Goal: Task Accomplishment & Management: Manage account settings

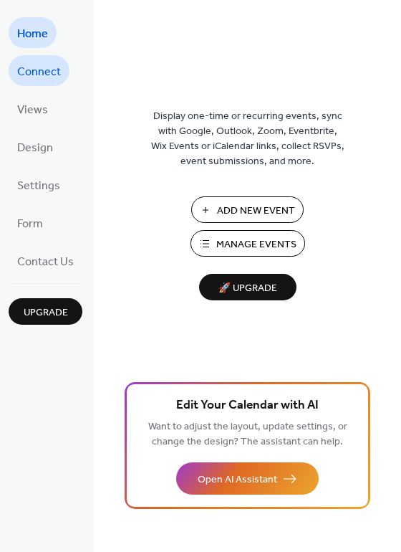
click at [60, 70] on link "Connect" at bounding box center [39, 70] width 61 height 31
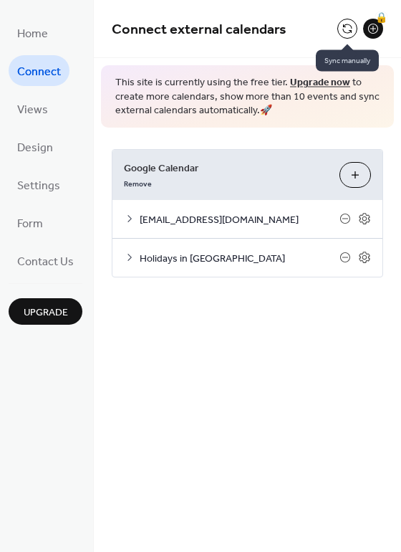
click at [340, 27] on button at bounding box center [348, 29] width 20 height 20
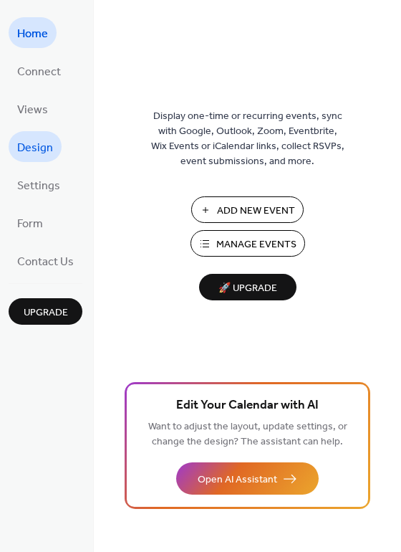
click at [40, 157] on span "Design" at bounding box center [35, 148] width 36 height 22
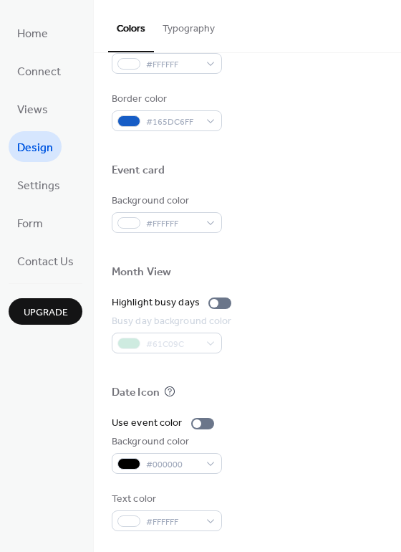
scroll to position [613, 0]
click at [210, 302] on div at bounding box center [214, 302] width 9 height 9
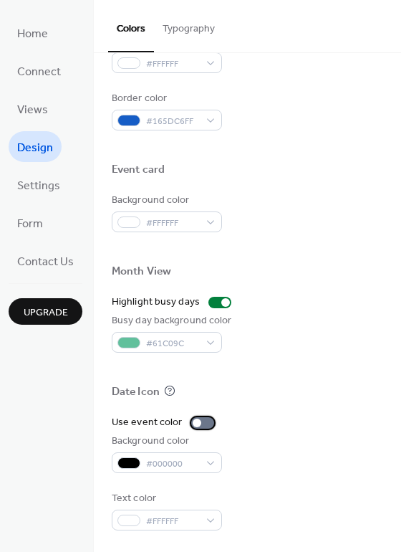
click at [193, 423] on div at bounding box center [197, 423] width 9 height 9
click at [193, 423] on div at bounding box center [202, 422] width 23 height 11
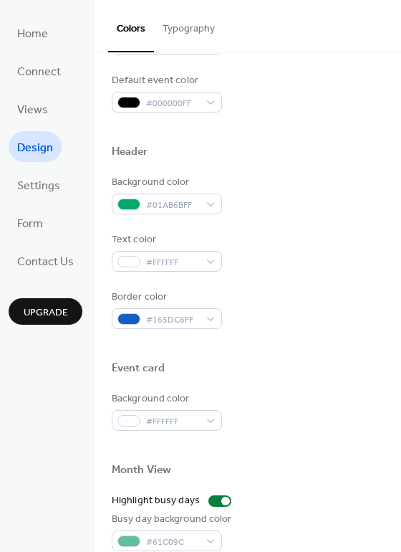
scroll to position [412, 0]
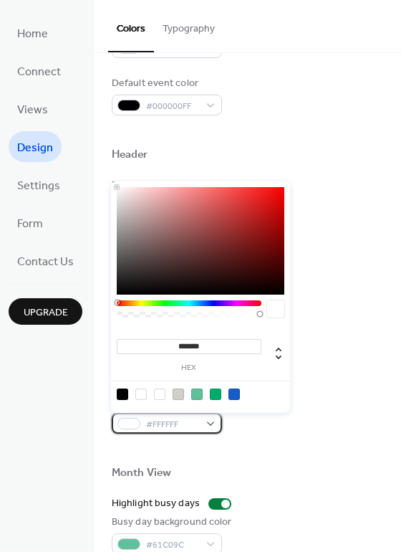
click at [206, 421] on div "#FFFFFF" at bounding box center [167, 423] width 110 height 21
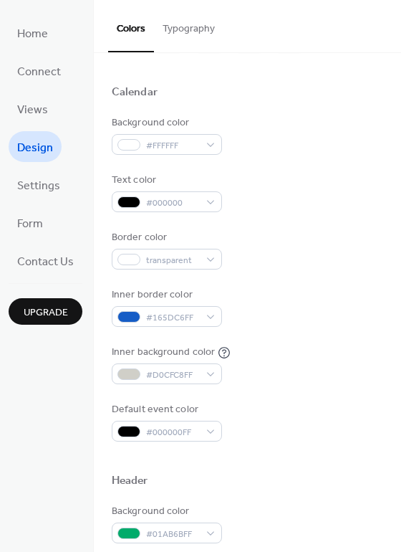
scroll to position [0, 0]
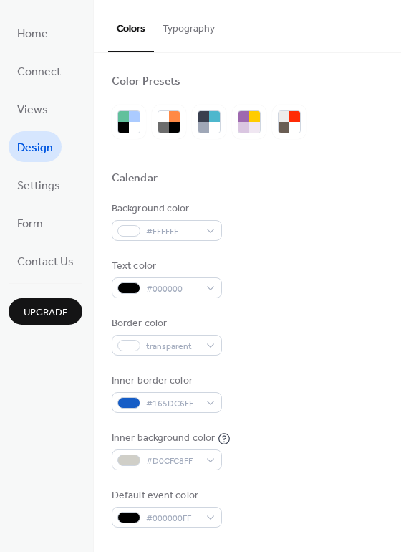
click at [185, 29] on button "Typography" at bounding box center [189, 25] width 70 height 51
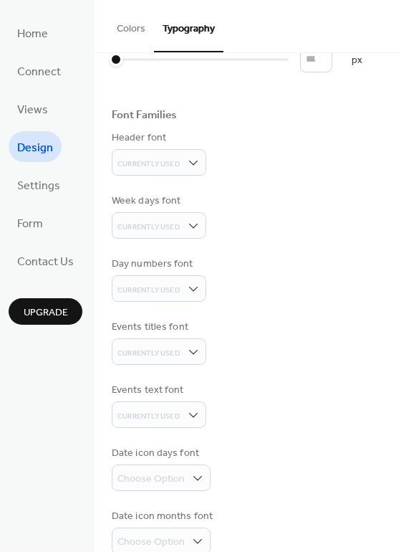
scroll to position [79, 0]
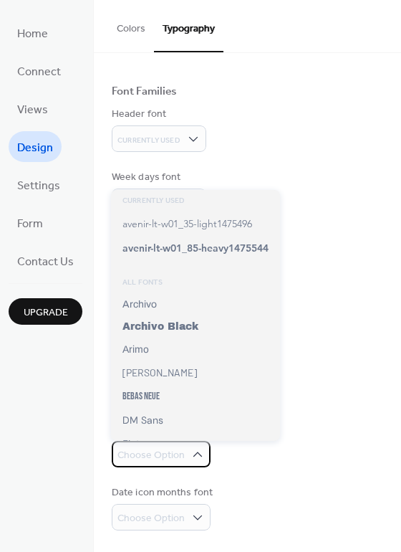
click at [201, 453] on icon at bounding box center [198, 454] width 14 height 14
click at [236, 461] on div "Date icon days font Choose Option" at bounding box center [248, 444] width 272 height 45
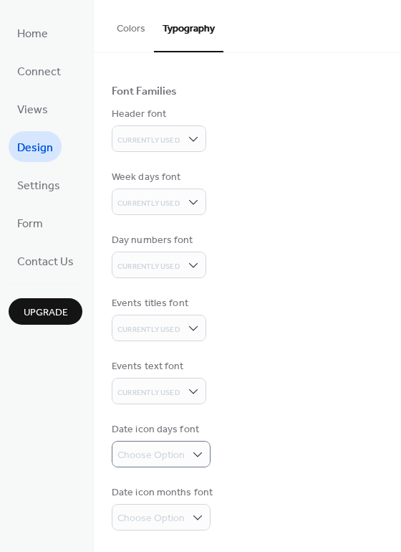
scroll to position [0, 0]
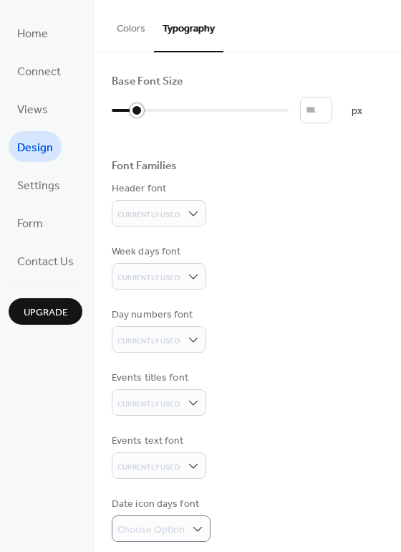
drag, startPoint x: 117, startPoint y: 113, endPoint x: 135, endPoint y: 115, distance: 18.7
click at [135, 115] on div at bounding box center [137, 110] width 14 height 14
click at [332, 110] on input "**" at bounding box center [316, 110] width 32 height 27
type input "**"
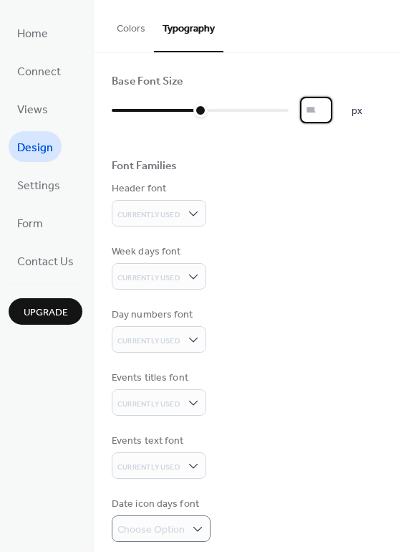
click at [332, 110] on input "**" at bounding box center [316, 110] width 32 height 27
click at [346, 178] on div "Font Families" at bounding box center [248, 168] width 272 height 19
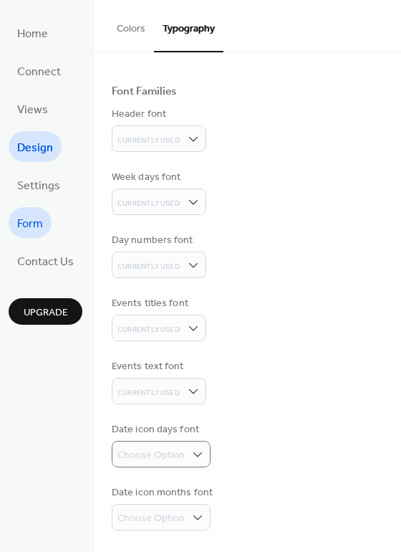
click at [44, 224] on link "Form" at bounding box center [30, 222] width 43 height 31
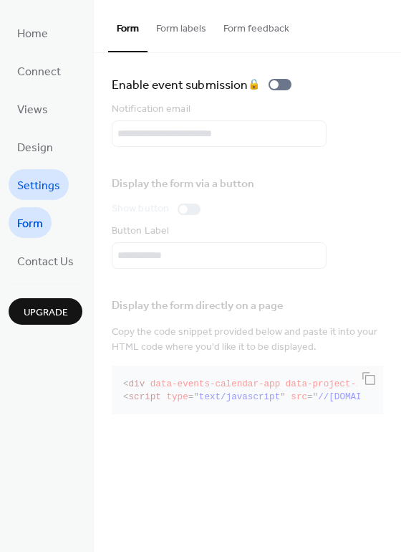
click at [52, 190] on span "Settings" at bounding box center [38, 186] width 43 height 22
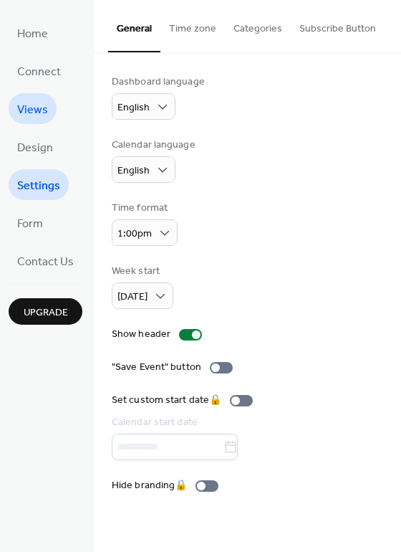
click at [44, 111] on span "Views" at bounding box center [32, 110] width 31 height 22
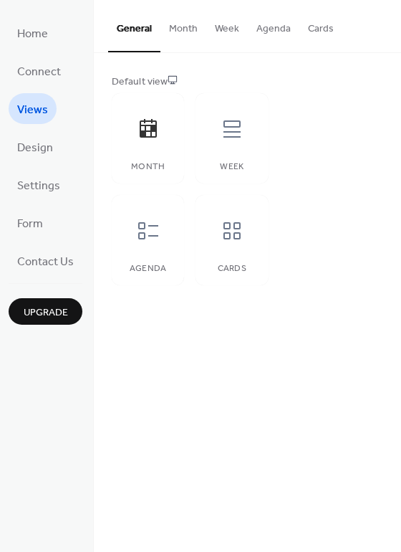
click at [191, 29] on button "Month" at bounding box center [184, 25] width 46 height 51
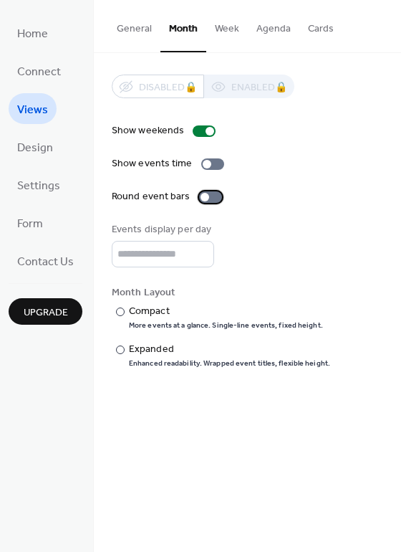
click at [202, 196] on div at bounding box center [205, 197] width 9 height 9
click at [203, 196] on div at bounding box center [210, 196] width 23 height 11
click at [149, 355] on div "Expanded" at bounding box center [228, 349] width 199 height 15
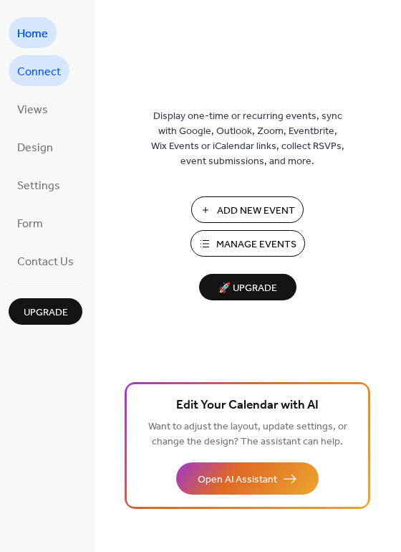
click at [37, 82] on span "Connect" at bounding box center [39, 72] width 44 height 22
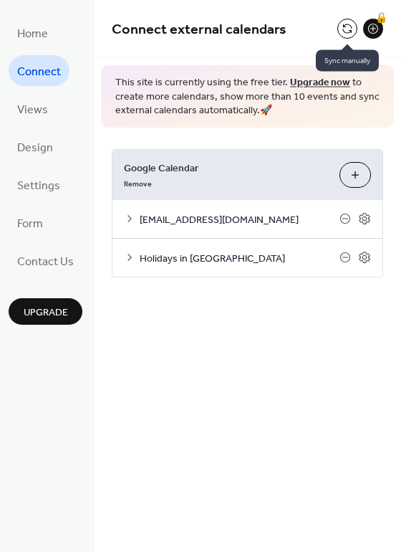
click at [350, 28] on button at bounding box center [348, 29] width 20 height 20
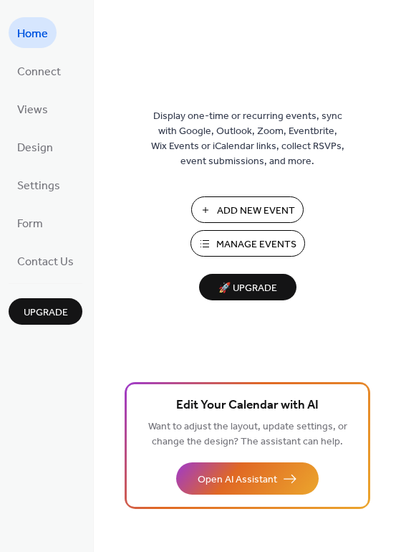
click at [209, 249] on button "Manage Events" at bounding box center [248, 243] width 115 height 27
click at [27, 104] on span "Views" at bounding box center [32, 110] width 31 height 22
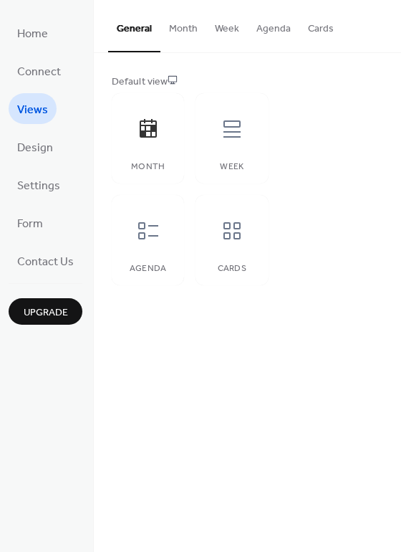
click at [317, 24] on button "Cards" at bounding box center [321, 25] width 43 height 51
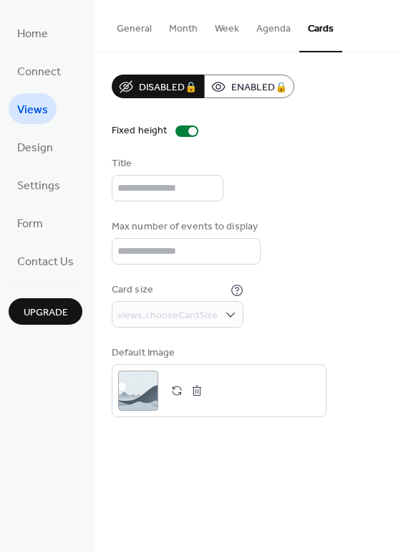
click at [178, 46] on button "Month" at bounding box center [184, 25] width 46 height 51
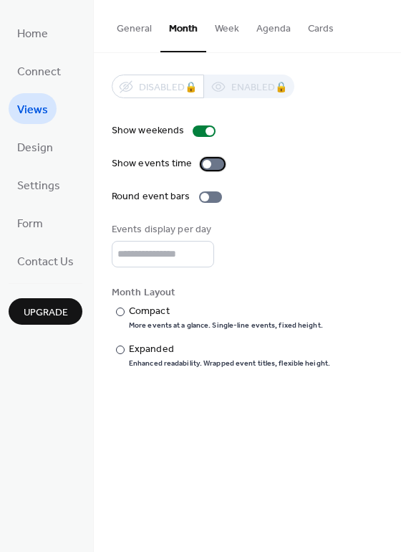
click at [213, 164] on div at bounding box center [212, 163] width 23 height 11
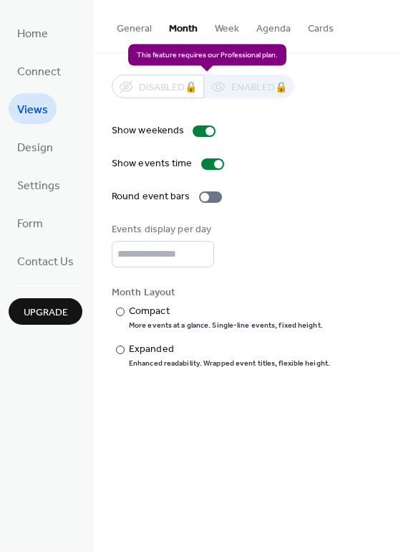
click at [257, 91] on div "Disabled 🔒 Enabled 🔒" at bounding box center [203, 87] width 183 height 24
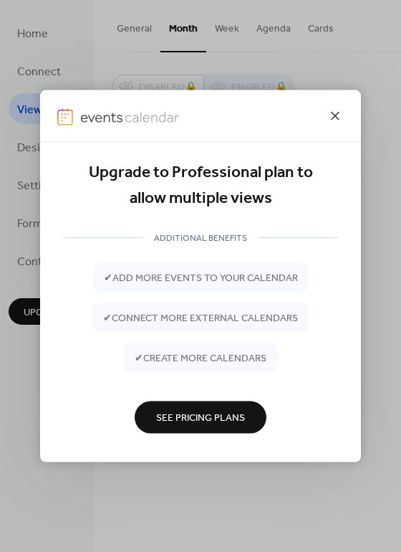
click at [336, 116] on icon at bounding box center [335, 116] width 9 height 9
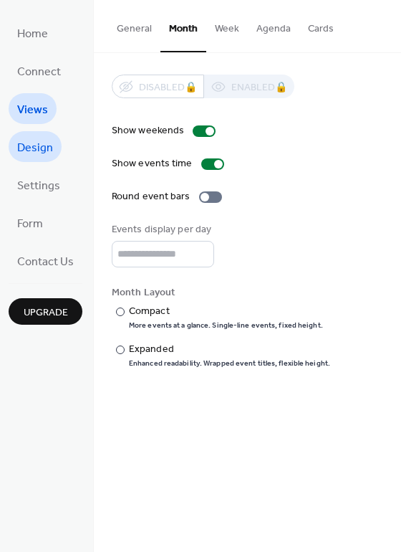
click at [27, 151] on span "Design" at bounding box center [35, 148] width 36 height 22
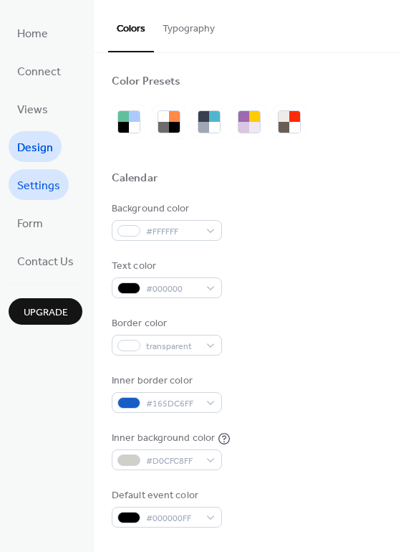
click at [49, 183] on span "Settings" at bounding box center [38, 186] width 43 height 22
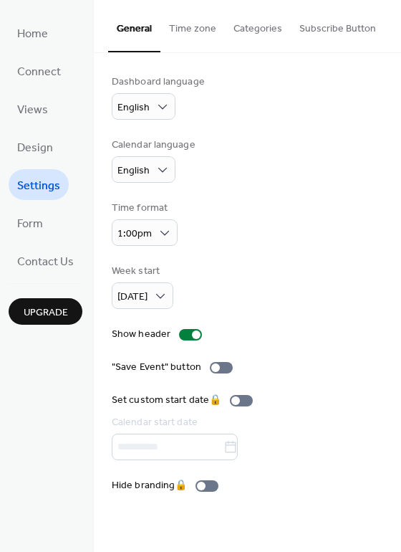
click at [197, 27] on button "Time zone" at bounding box center [193, 25] width 64 height 51
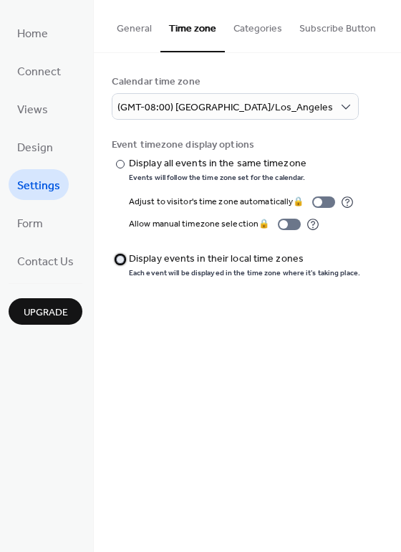
click at [209, 261] on div "Display events in their local time zones" at bounding box center [243, 259] width 229 height 15
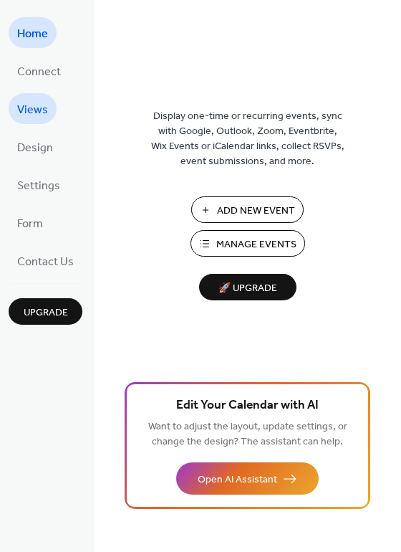
click at [49, 112] on link "Views" at bounding box center [33, 108] width 48 height 31
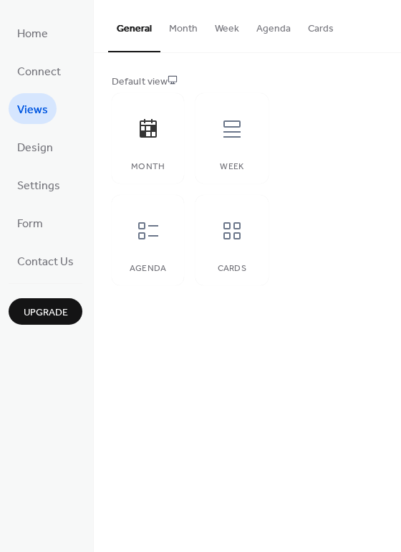
click at [187, 27] on button "Month" at bounding box center [184, 25] width 46 height 51
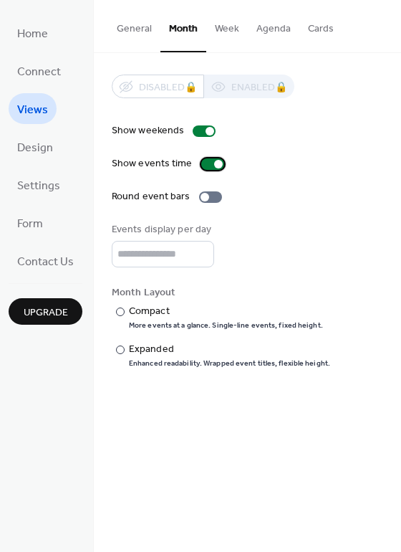
click at [211, 161] on div at bounding box center [212, 163] width 23 height 11
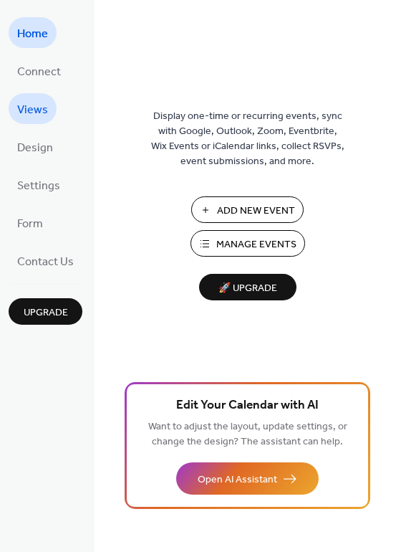
click at [32, 105] on span "Views" at bounding box center [32, 110] width 31 height 22
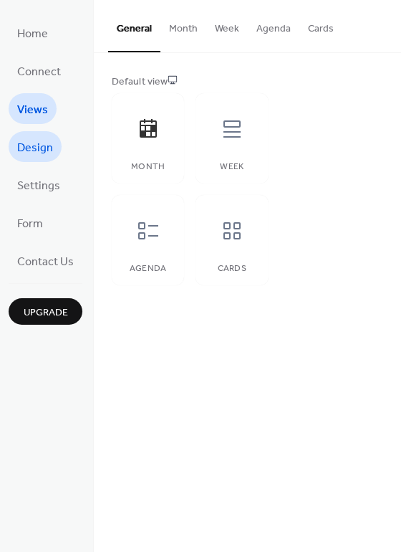
click at [38, 152] on span "Design" at bounding box center [35, 148] width 36 height 22
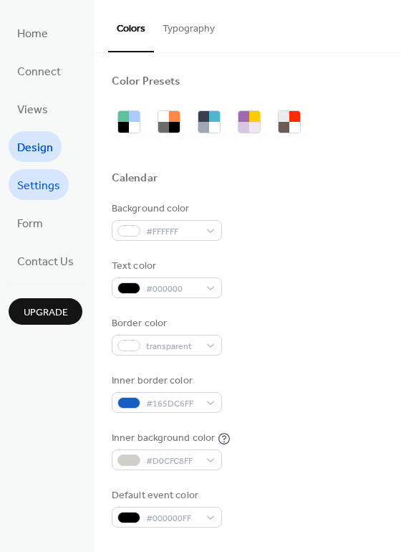
click at [49, 194] on span "Settings" at bounding box center [38, 186] width 43 height 22
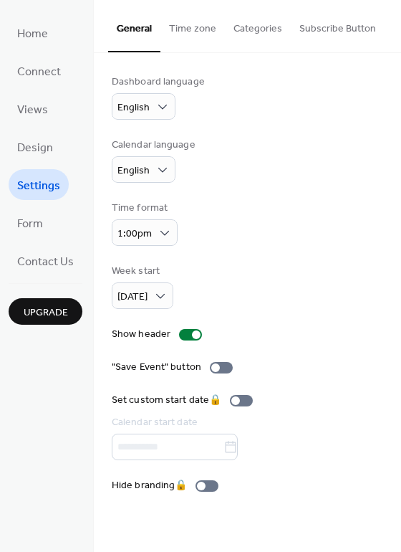
click at [186, 33] on button "Time zone" at bounding box center [193, 25] width 64 height 51
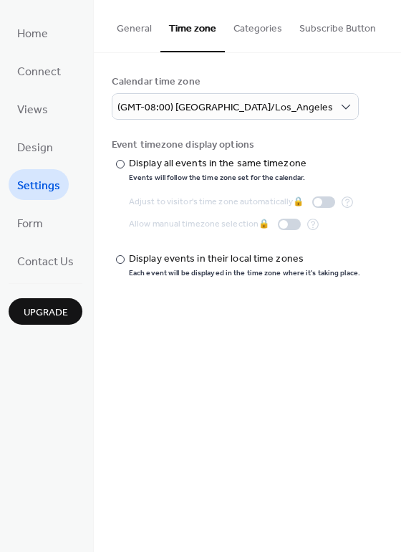
click at [252, 37] on button "Categories" at bounding box center [258, 25] width 66 height 51
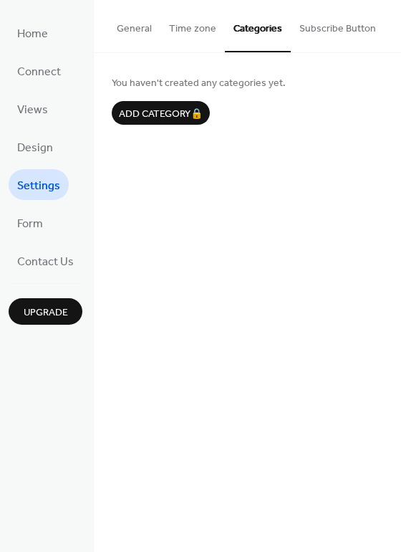
click at [333, 29] on button "Subscribe Button" at bounding box center [338, 25] width 94 height 51
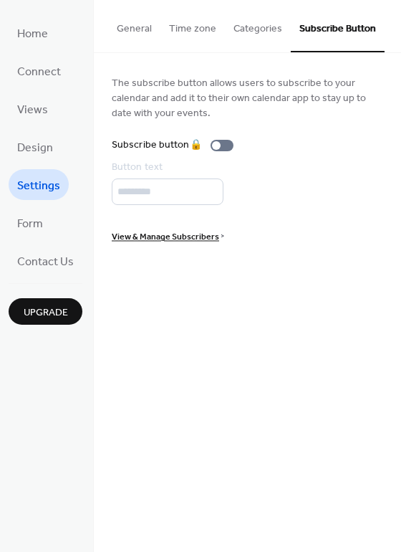
click at [174, 33] on button "Time zone" at bounding box center [193, 25] width 64 height 51
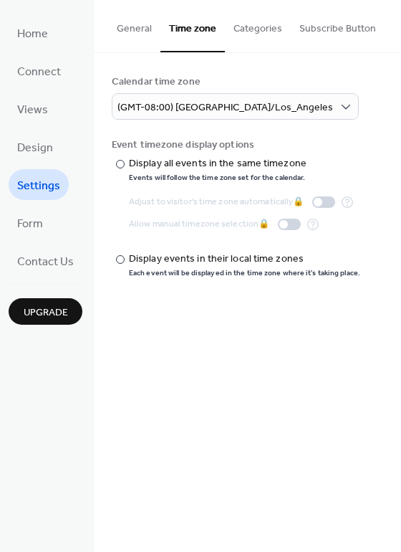
click at [312, 97] on div "Calendar time zone (GMT-08:00) [GEOGRAPHIC_DATA]/Los_Angeles" at bounding box center [248, 97] width 272 height 45
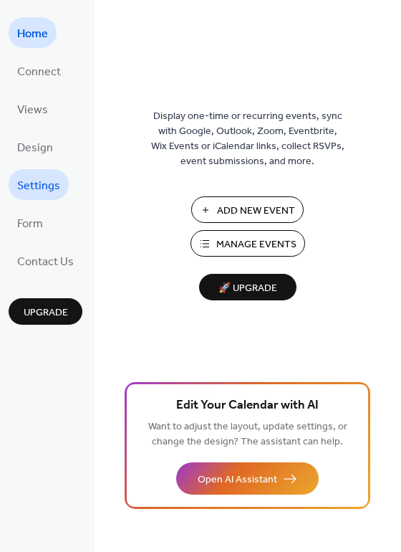
click at [42, 185] on span "Settings" at bounding box center [38, 186] width 43 height 22
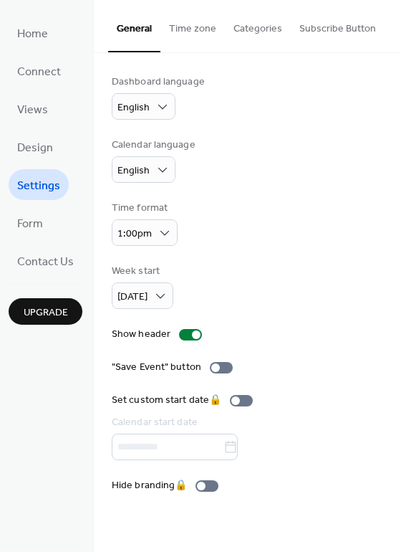
click at [195, 36] on button "Time zone" at bounding box center [193, 25] width 64 height 51
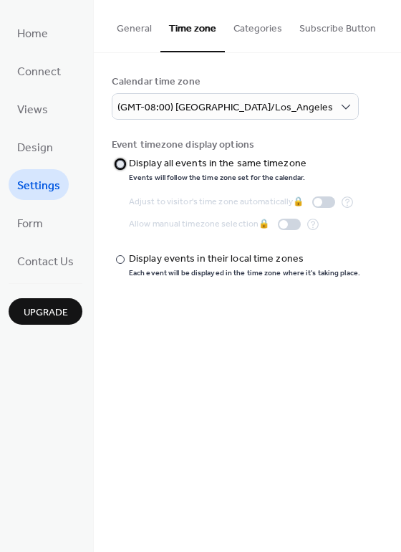
click at [182, 168] on div "Display all events in the same timezone" at bounding box center [218, 163] width 178 height 15
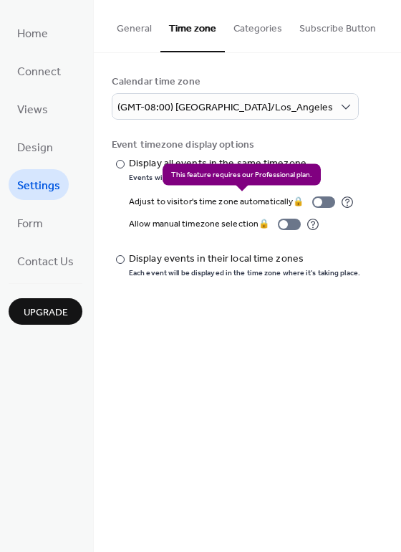
click at [280, 196] on div "Adjust to visitor's time zone automatically 🔒" at bounding box center [241, 201] width 225 height 15
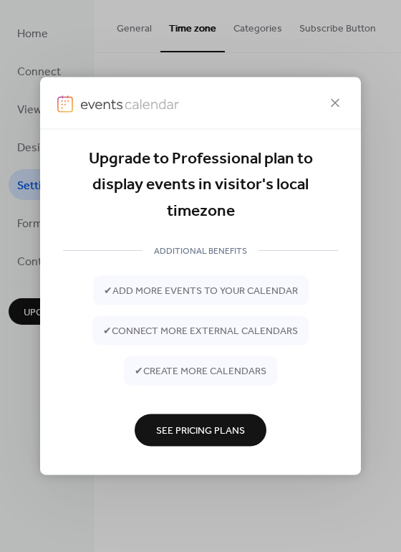
click at [221, 429] on span "See Pricing Plans" at bounding box center [200, 431] width 89 height 15
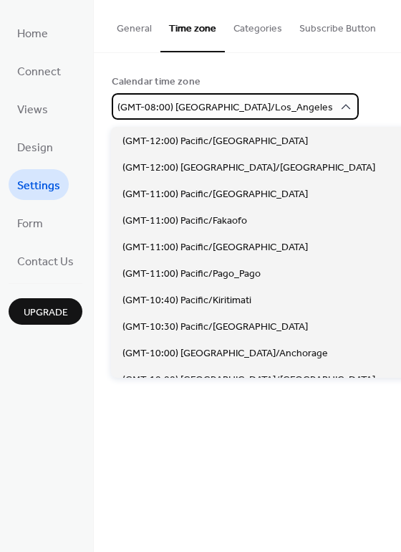
click at [339, 102] on icon at bounding box center [346, 107] width 14 height 14
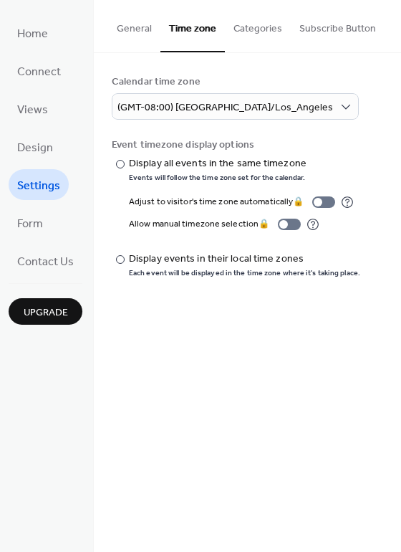
click at [350, 95] on div "Calendar time zone (GMT-08:00) [GEOGRAPHIC_DATA]/Los_Angeles" at bounding box center [248, 97] width 272 height 45
